Goal: Information Seeking & Learning: Find specific fact

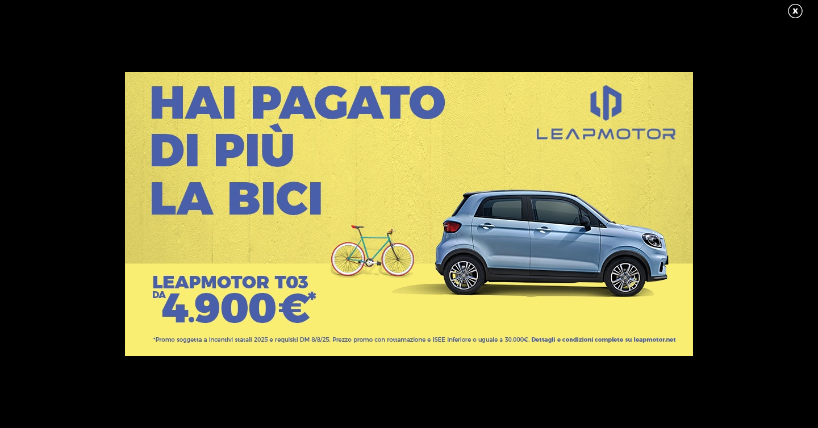
click at [790, 10] on link at bounding box center [801, 11] width 28 height 17
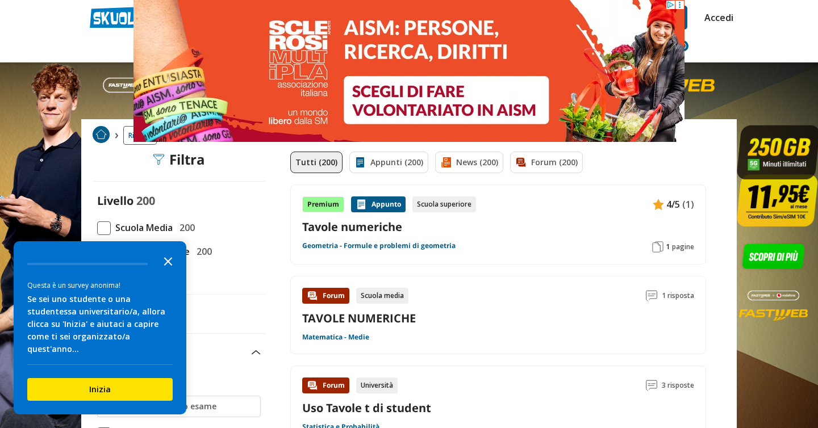
click at [162, 272] on icon "Close the survey" at bounding box center [168, 260] width 23 height 23
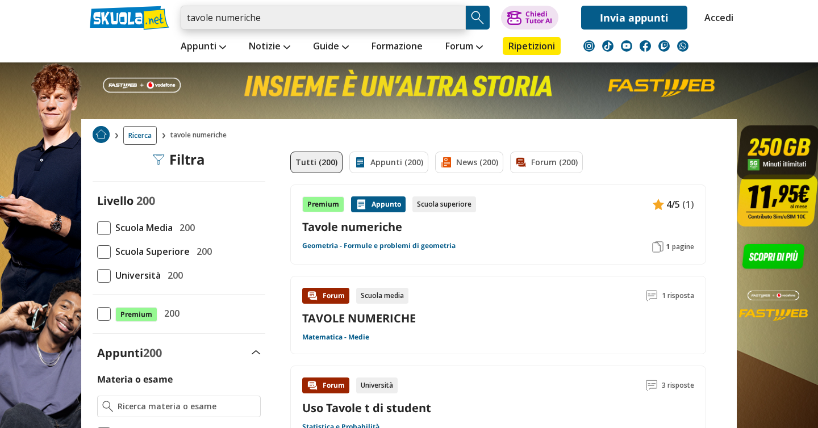
click at [290, 21] on input "tavole numeriche" at bounding box center [323, 18] width 285 height 24
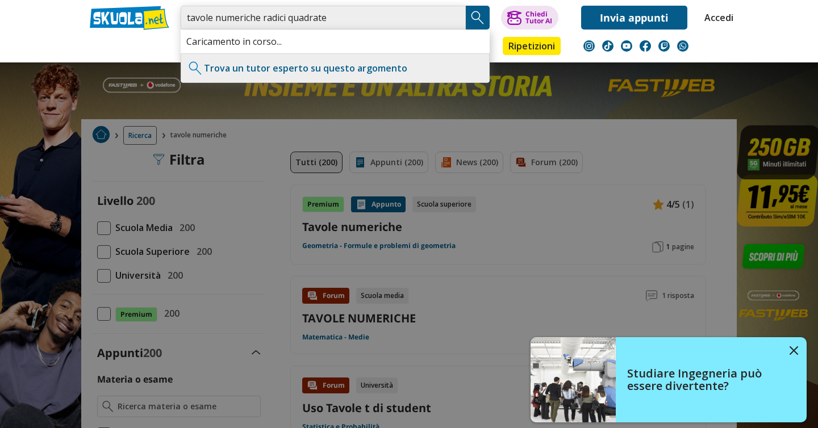
type input "tavole numeriche radici quadrate"
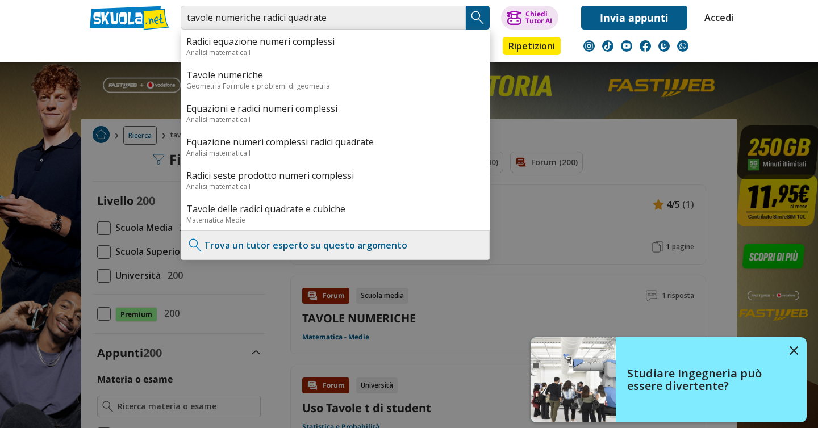
click at [474, 23] on img "Search Button" at bounding box center [477, 17] width 17 height 17
